Goal: Find specific page/section: Find specific page/section

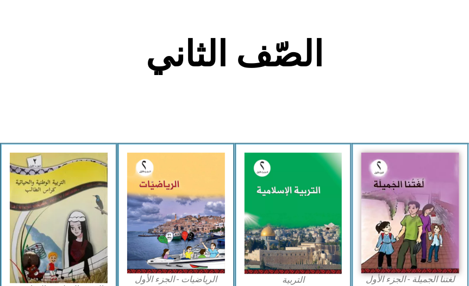
scroll to position [257, 0]
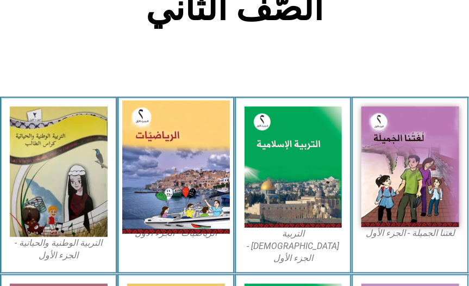
click at [153, 171] on img at bounding box center [176, 166] width 108 height 133
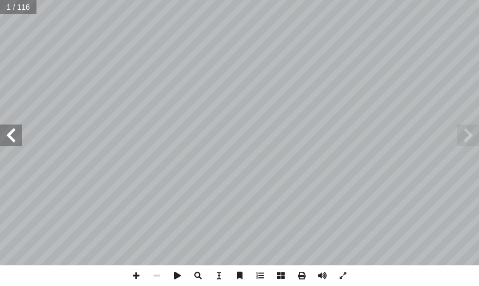
click at [11, 126] on span at bounding box center [11, 136] width 22 height 22
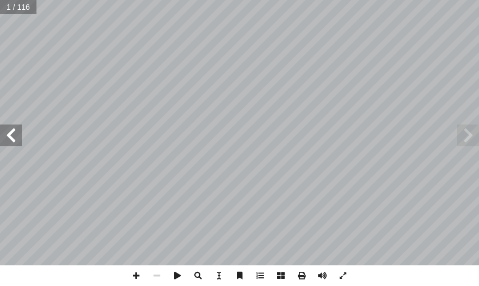
click at [11, 126] on span at bounding box center [11, 136] width 22 height 22
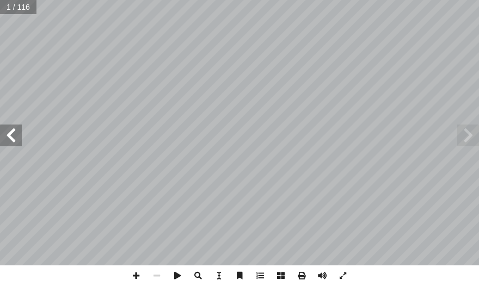
click at [11, 126] on span at bounding box center [11, 136] width 22 height 22
click at [8, 140] on span at bounding box center [11, 136] width 22 height 22
click at [8, 139] on span at bounding box center [11, 136] width 22 height 22
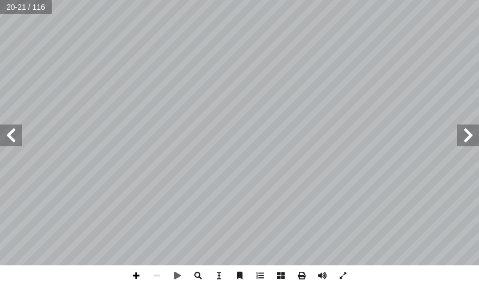
click at [132, 275] on span at bounding box center [136, 275] width 21 height 21
click at [470, 270] on div "١٦ : ُ ل ِ م ْ ك أ ا جـ) ٌ عداد أ ا هي ٨ ، ٦ ، ٤ ، 2 ، ٠ : ُ عداد أ � ال ٌ عداد…" at bounding box center [239, 143] width 479 height 286
click at [15, 138] on span at bounding box center [11, 136] width 22 height 22
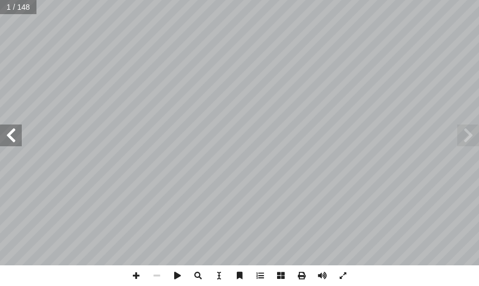
click at [15, 137] on span at bounding box center [11, 136] width 22 height 22
click at [15, 136] on span at bounding box center [11, 136] width 22 height 22
click at [15, 134] on span at bounding box center [11, 136] width 22 height 22
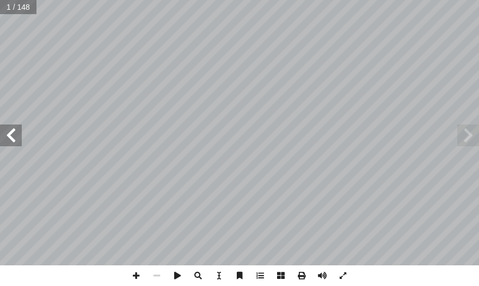
click at [14, 133] on span at bounding box center [11, 136] width 22 height 22
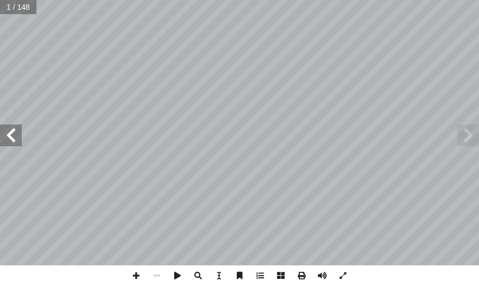
click at [14, 133] on span at bounding box center [11, 136] width 22 height 22
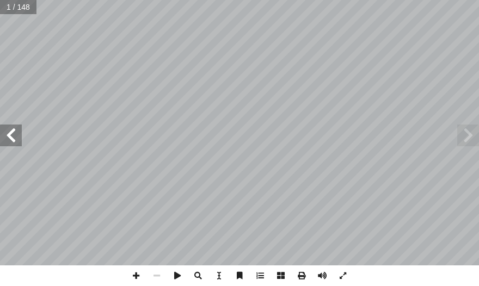
click at [14, 133] on span at bounding box center [11, 136] width 22 height 22
click at [15, 133] on span at bounding box center [11, 136] width 22 height 22
